Goal: Task Accomplishment & Management: Use online tool/utility

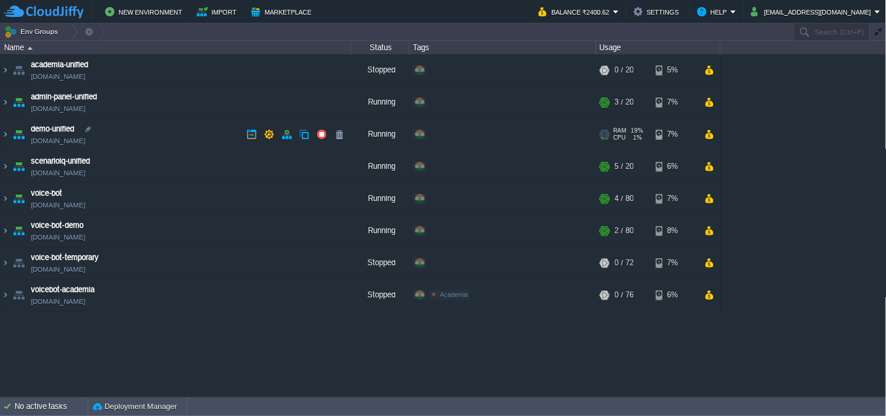
click at [85, 137] on link "[DOMAIN_NAME]" at bounding box center [58, 141] width 54 height 12
click at [7, 112] on img at bounding box center [5, 102] width 9 height 32
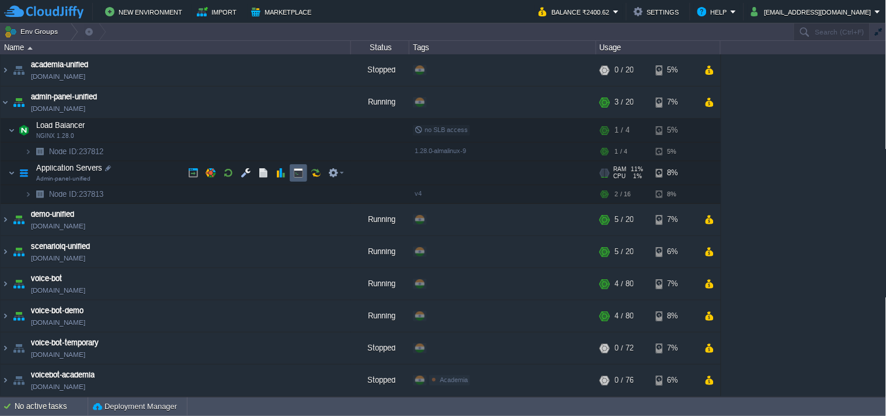
click at [319, 175] on button "button" at bounding box center [316, 173] width 11 height 11
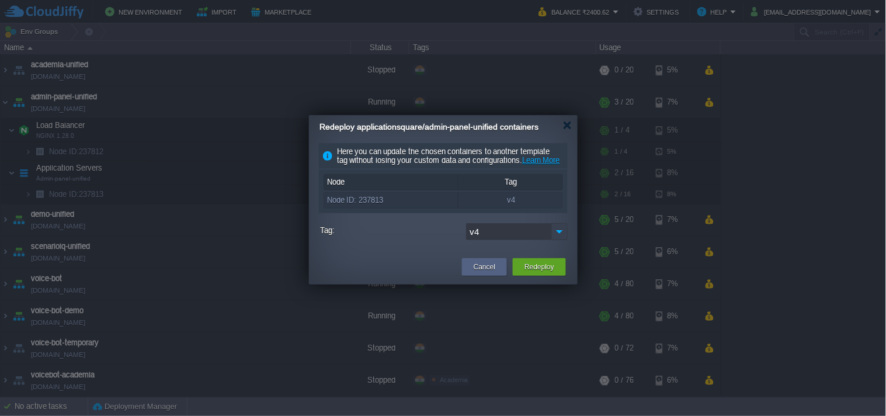
click at [559, 240] on img at bounding box center [559, 231] width 16 height 17
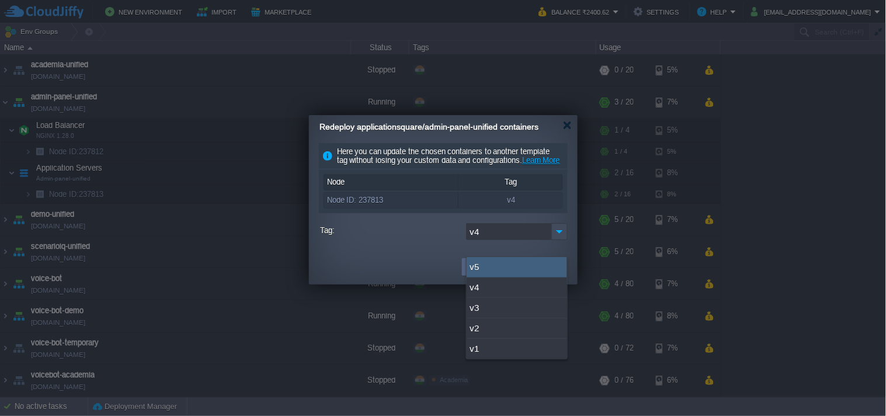
click at [516, 271] on div "v5" at bounding box center [516, 267] width 100 height 20
type input "v5"
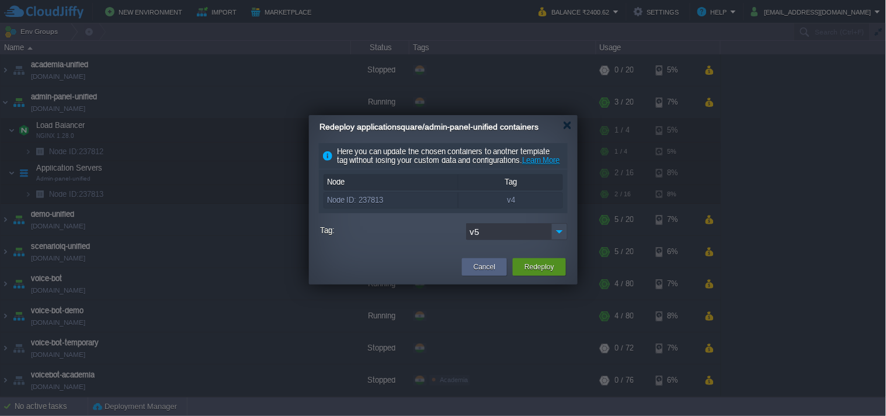
click at [549, 273] on button "Redeploy" at bounding box center [539, 267] width 30 height 12
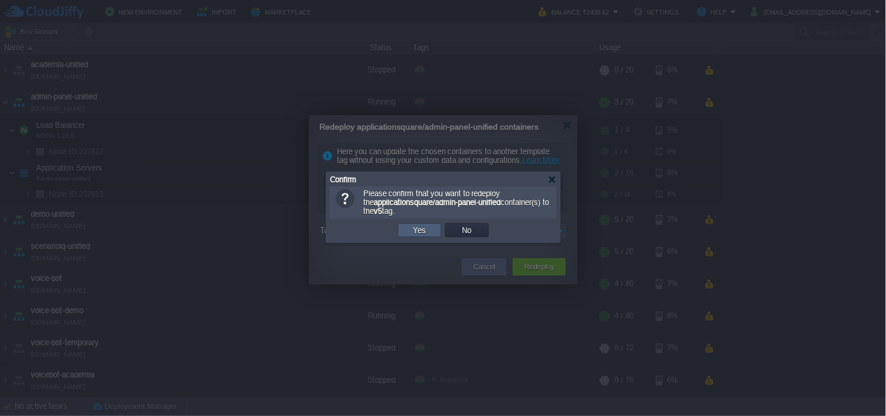
click at [407, 224] on td "Yes" at bounding box center [420, 230] width 44 height 14
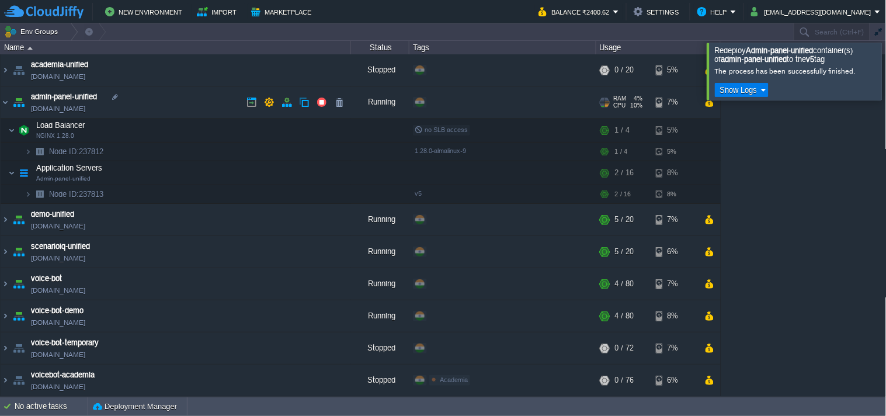
click at [85, 109] on link "[DOMAIN_NAME]" at bounding box center [58, 109] width 54 height 12
click at [85, 110] on link "[DOMAIN_NAME]" at bounding box center [58, 109] width 54 height 12
